Goal: Check status: Check status

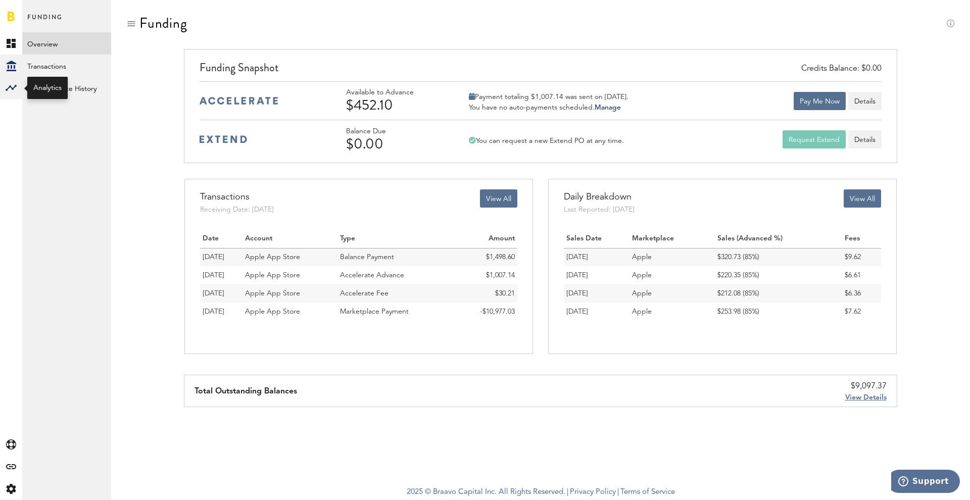
click at [13, 86] on rect at bounding box center [11, 88] width 12 height 12
click at [55, 45] on link "Monetization" at bounding box center [66, 43] width 89 height 22
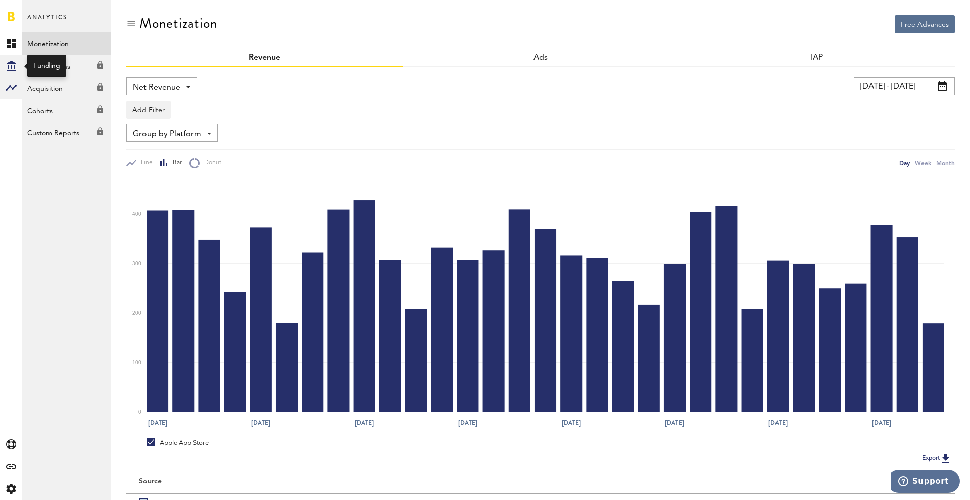
click at [12, 65] on icon at bounding box center [12, 66] width 10 height 11
click at [37, 47] on link "Overview" at bounding box center [66, 43] width 89 height 22
